Goal: Task Accomplishment & Management: Manage account settings

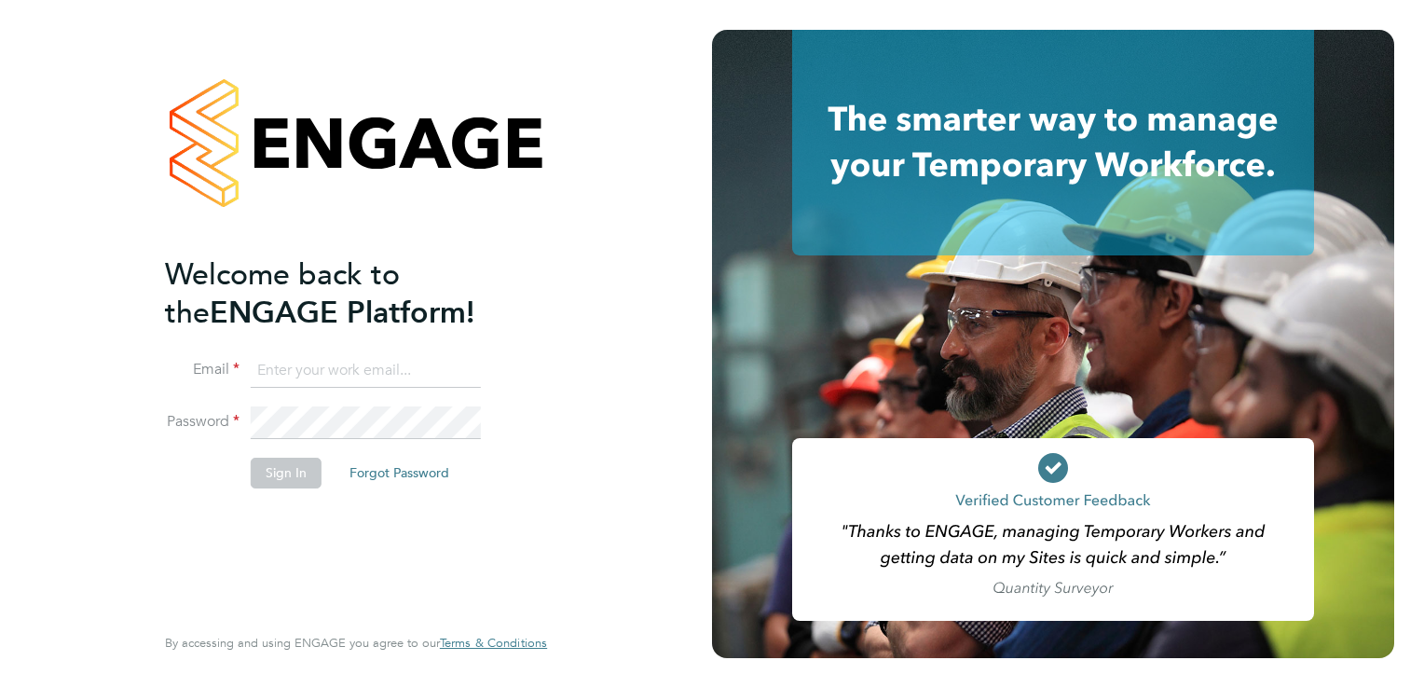
type input "iolanda.davies@torusfoundation.org.uk"
click at [273, 479] on button "Sign In" at bounding box center [286, 473] width 71 height 30
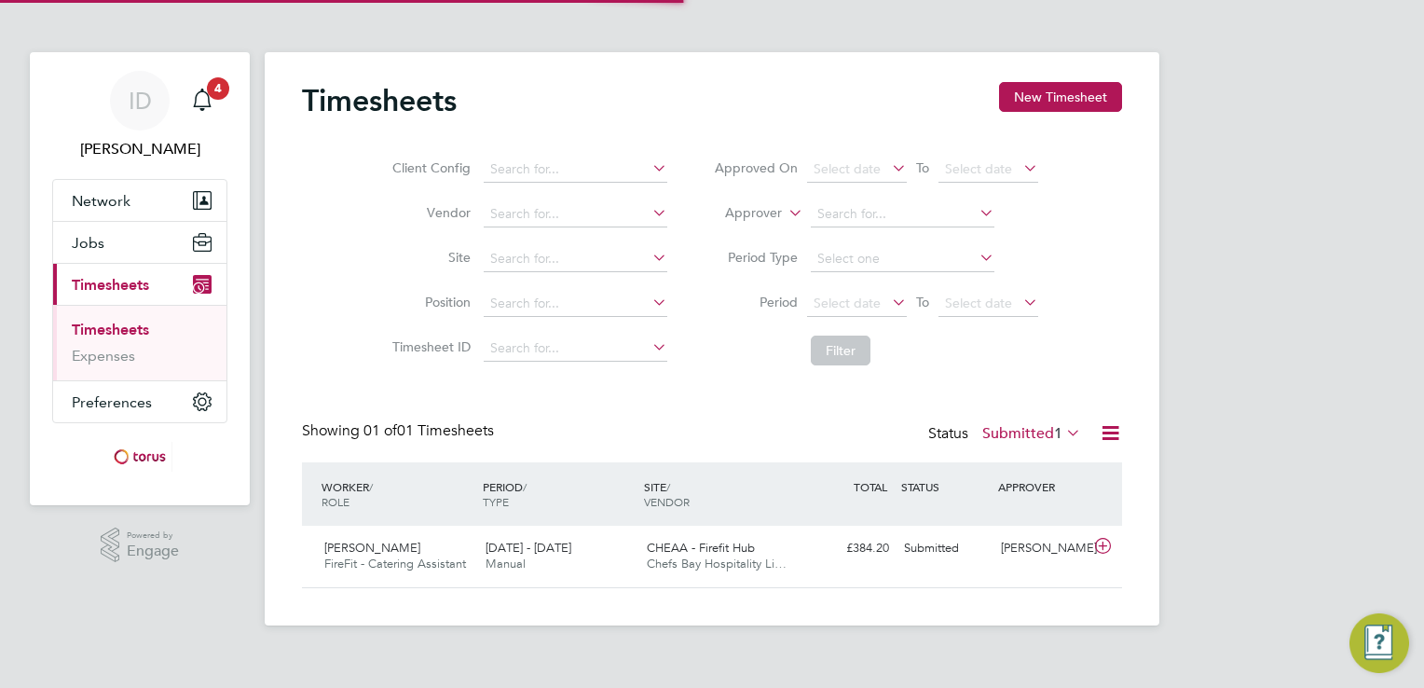
scroll to position [47, 162]
click at [1096, 542] on icon at bounding box center [1102, 546] width 23 height 15
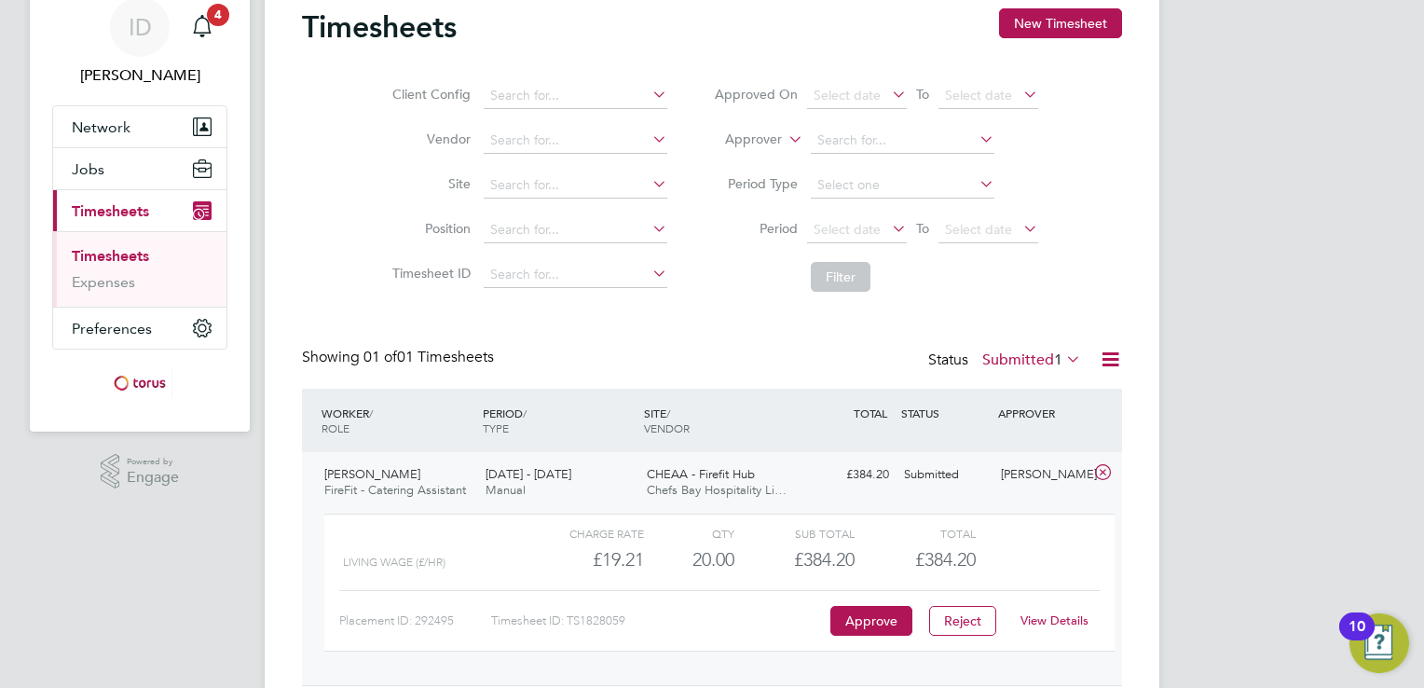
scroll to position [137, 0]
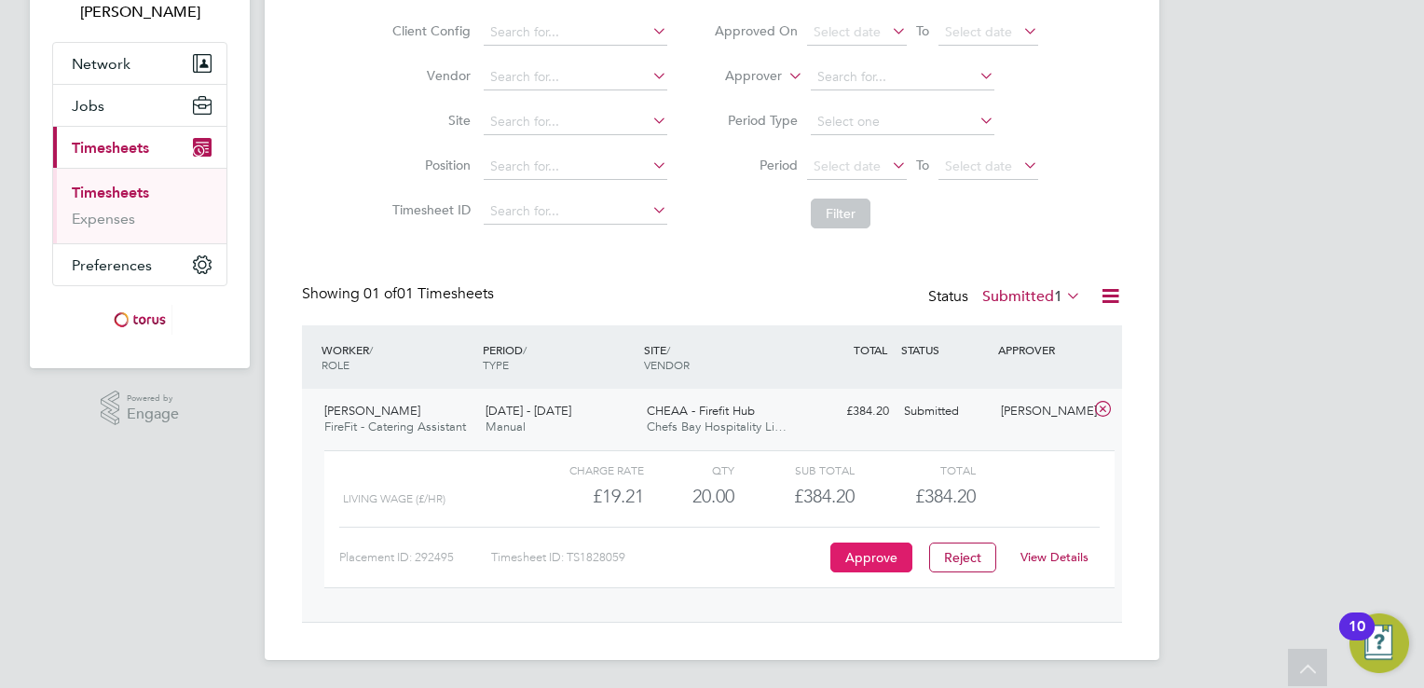
click at [876, 558] on button "Approve" at bounding box center [871, 557] width 82 height 30
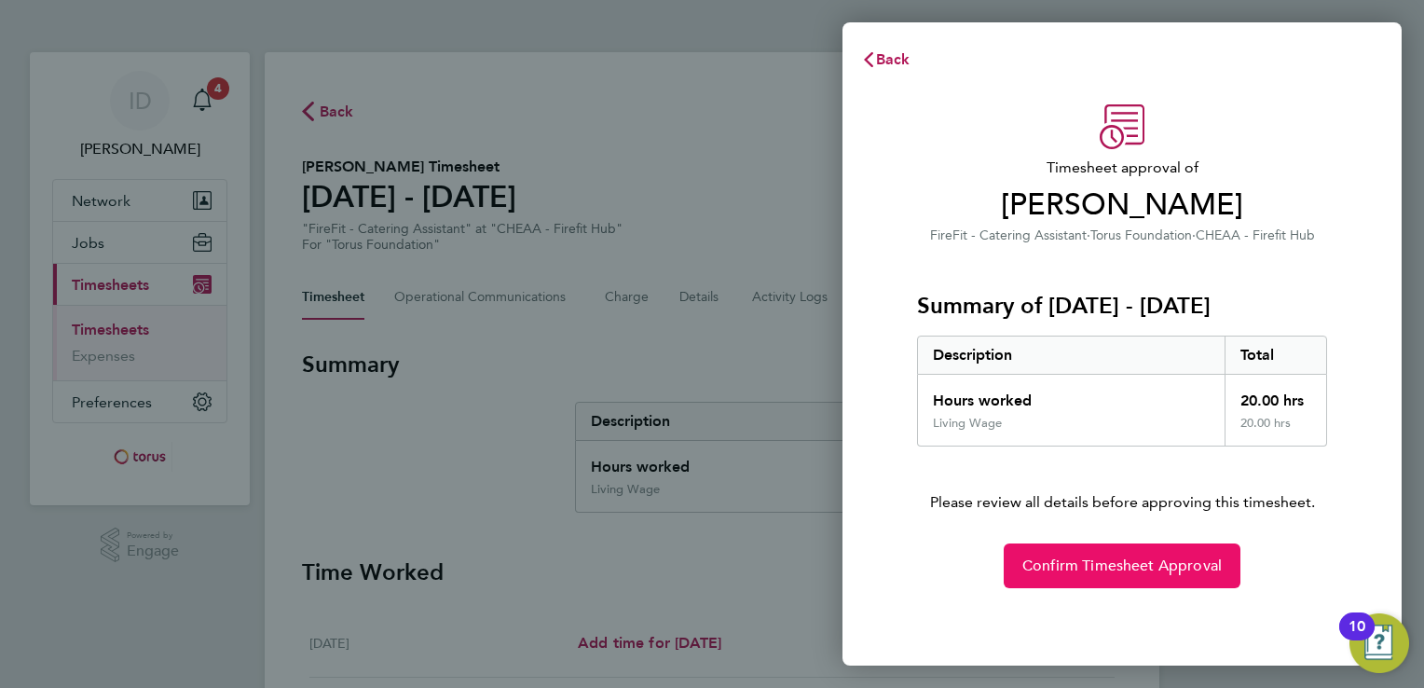
click at [1066, 568] on span "Confirm Timesheet Approval" at bounding box center [1121, 565] width 199 height 19
